Goal: Information Seeking & Learning: Learn about a topic

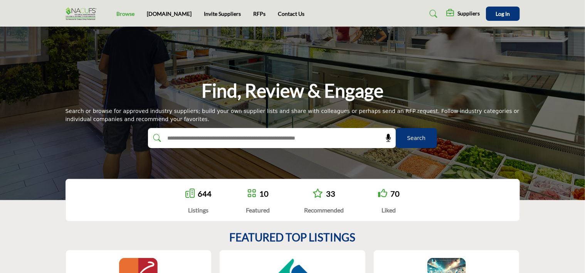
click at [126, 13] on link "Browse" at bounding box center [125, 13] width 18 height 7
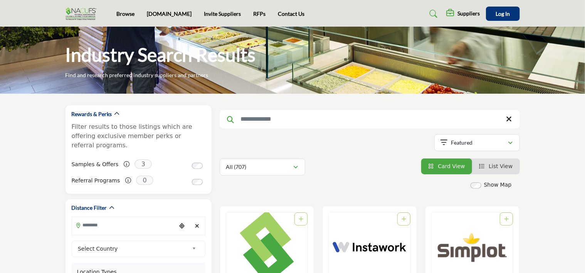
click at [253, 123] on input "Search Keyword" at bounding box center [370, 119] width 300 height 18
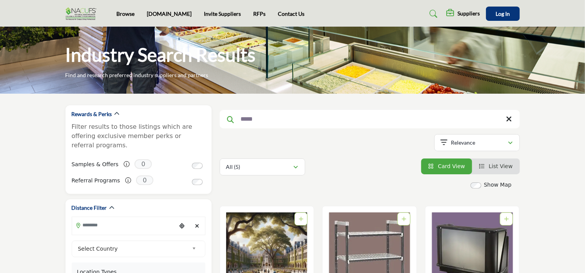
click at [512, 120] on input "*****" at bounding box center [370, 119] width 300 height 18
type input "*****"
click at [491, 168] on link "List View" at bounding box center [496, 166] width 34 height 6
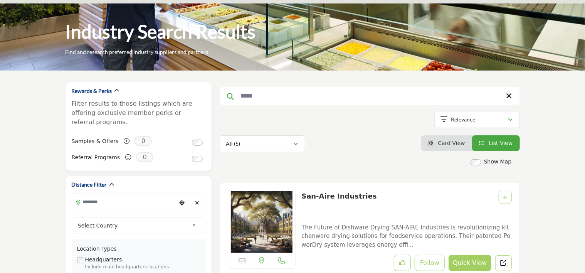
scroll to position [15, 0]
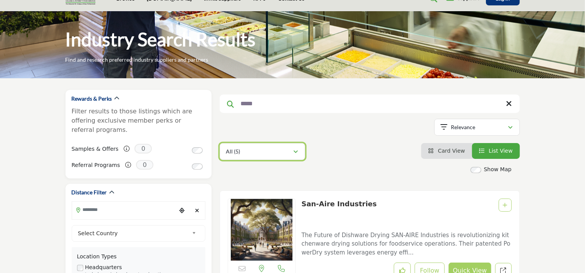
click at [294, 151] on icon "button" at bounding box center [296, 151] width 5 height 5
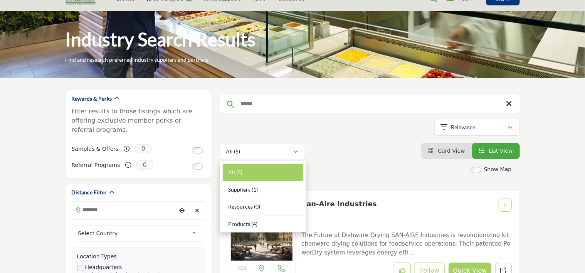
click at [510, 105] on icon at bounding box center [509, 104] width 6 height 8
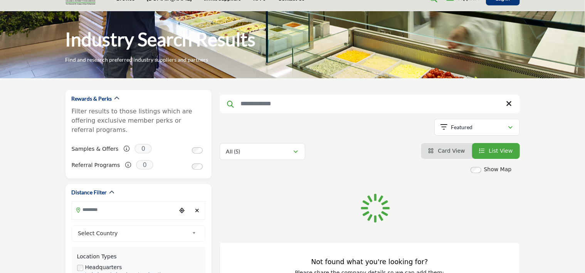
click at [266, 103] on input "Search Keyword" at bounding box center [370, 103] width 300 height 18
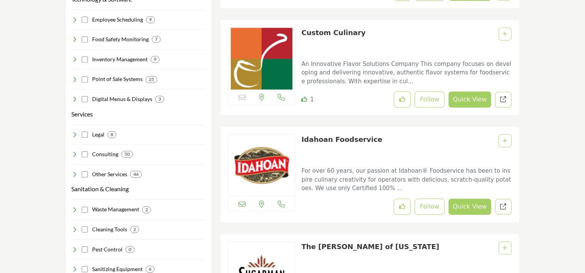
scroll to position [1065, 0]
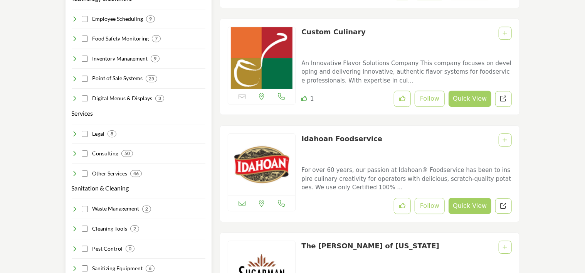
click at [81, 149] on div "Consulting 50" at bounding box center [103, 153] width 62 height 8
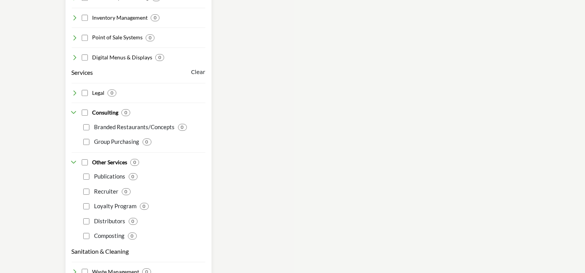
scroll to position [1109, 0]
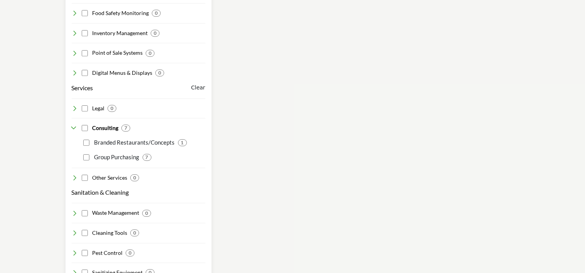
scroll to position [1079, 0]
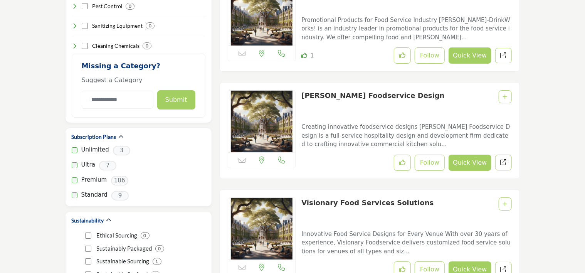
scroll to position [1338, 0]
click at [320, 129] on p "Creating innovative foodservice designs Webb Foodservice Design is a full-servi…" at bounding box center [406, 135] width 210 height 26
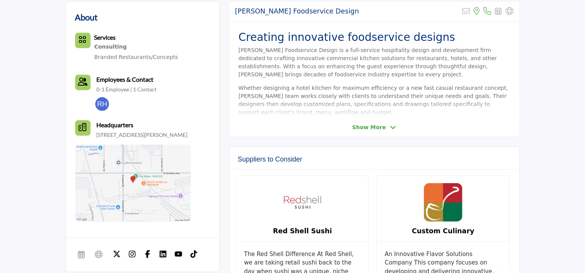
scroll to position [220, 0]
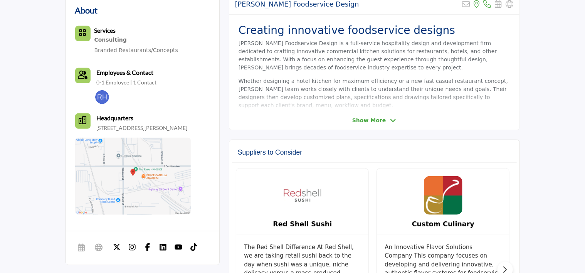
click at [391, 120] on icon at bounding box center [393, 120] width 6 height 7
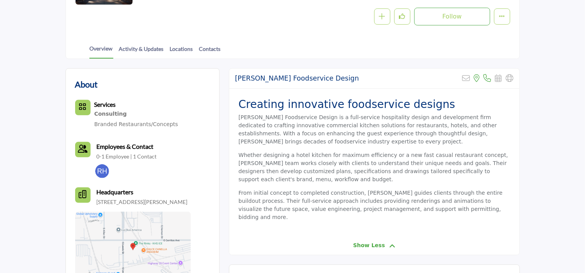
scroll to position [122, 0]
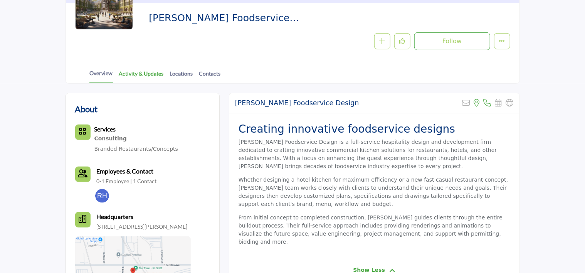
click at [153, 75] on link "Activity & Updates" at bounding box center [141, 75] width 45 height 13
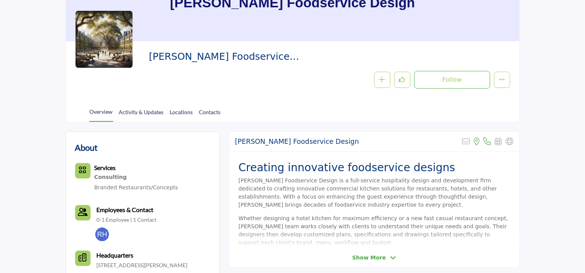
scroll to position [82, 0]
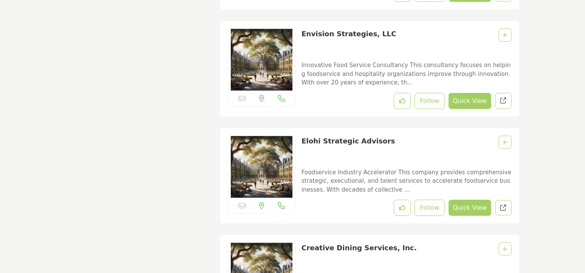
scroll to position [4499, 0]
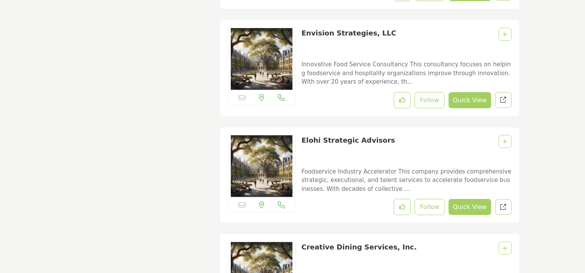
click at [319, 60] on p "Innovative Food Service Consultancy This consultancy focuses on helping foodser…" at bounding box center [406, 73] width 210 height 26
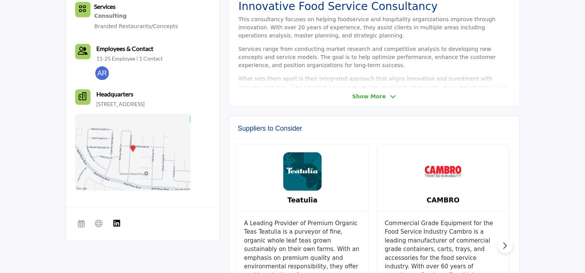
scroll to position [245, 0]
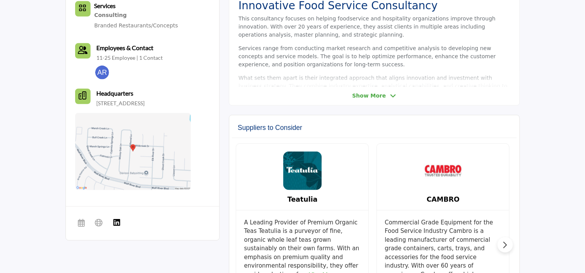
click at [359, 95] on span "Show More" at bounding box center [369, 96] width 34 height 8
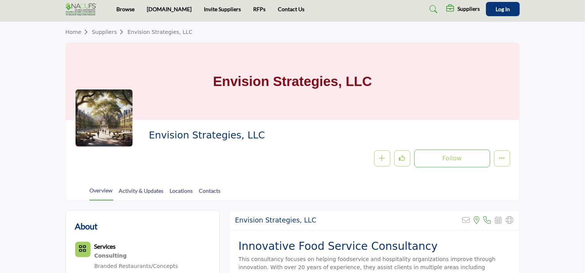
scroll to position [0, 0]
